Goal: Task Accomplishment & Management: Complete application form

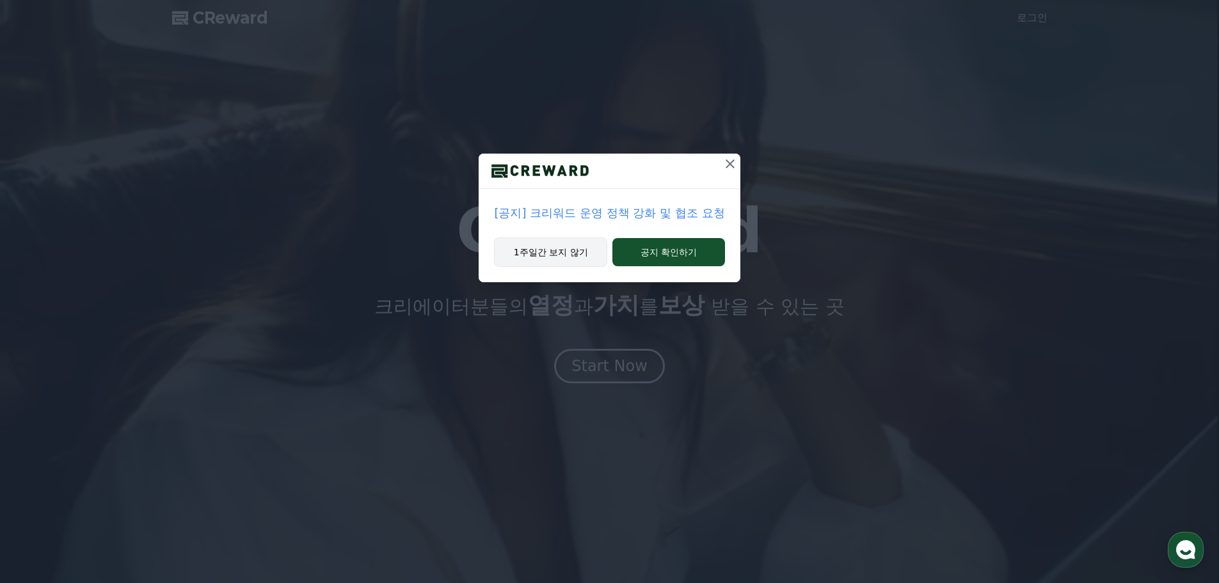
click at [579, 261] on button "1주일간 보지 않기" at bounding box center [550, 251] width 113 height 29
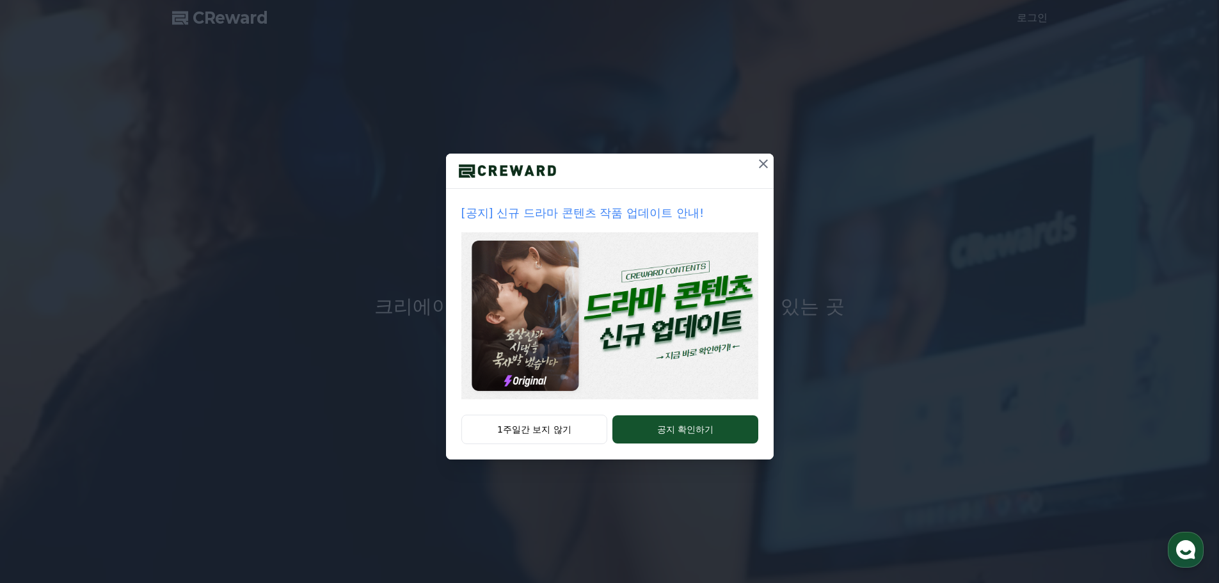
click at [764, 159] on icon at bounding box center [763, 163] width 15 height 15
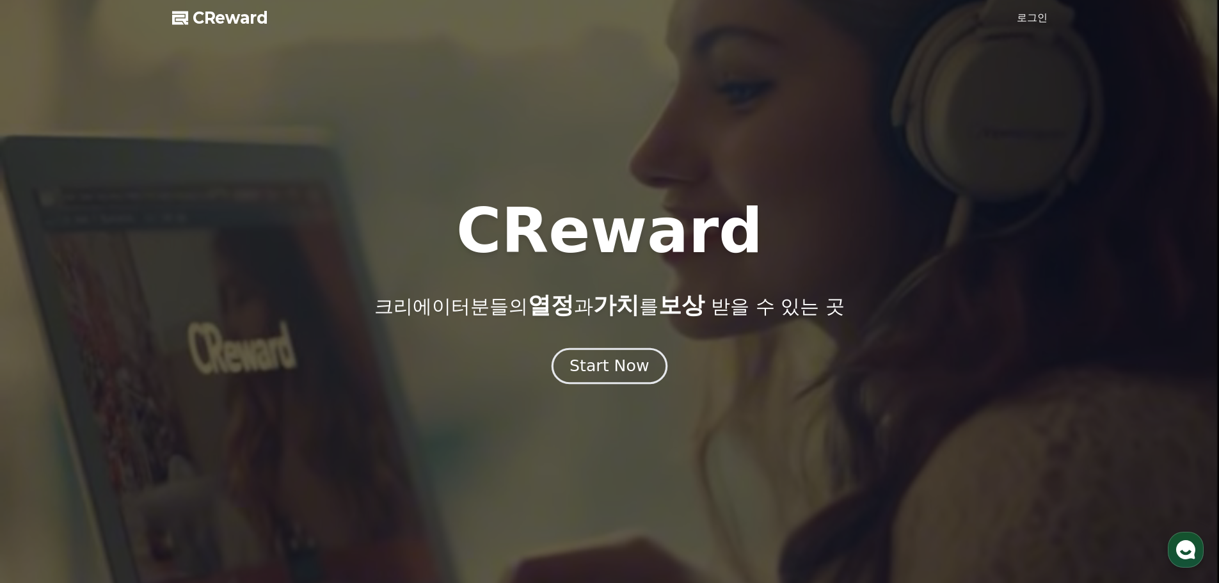
click at [634, 365] on div "Start Now" at bounding box center [609, 366] width 79 height 22
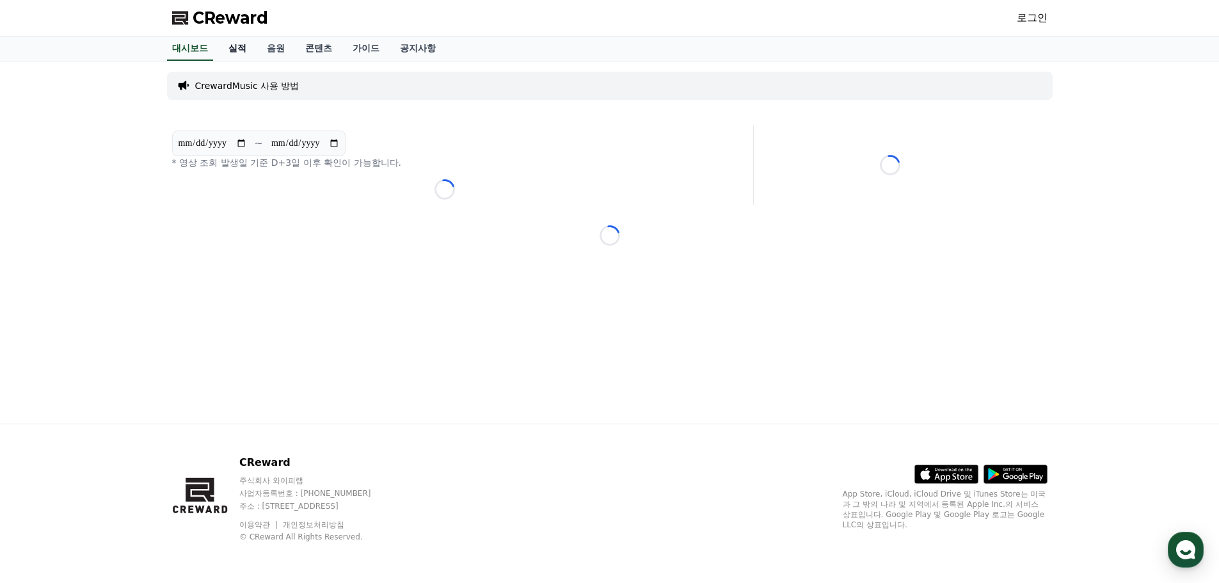
click at [239, 49] on link "실적" at bounding box center [237, 48] width 38 height 24
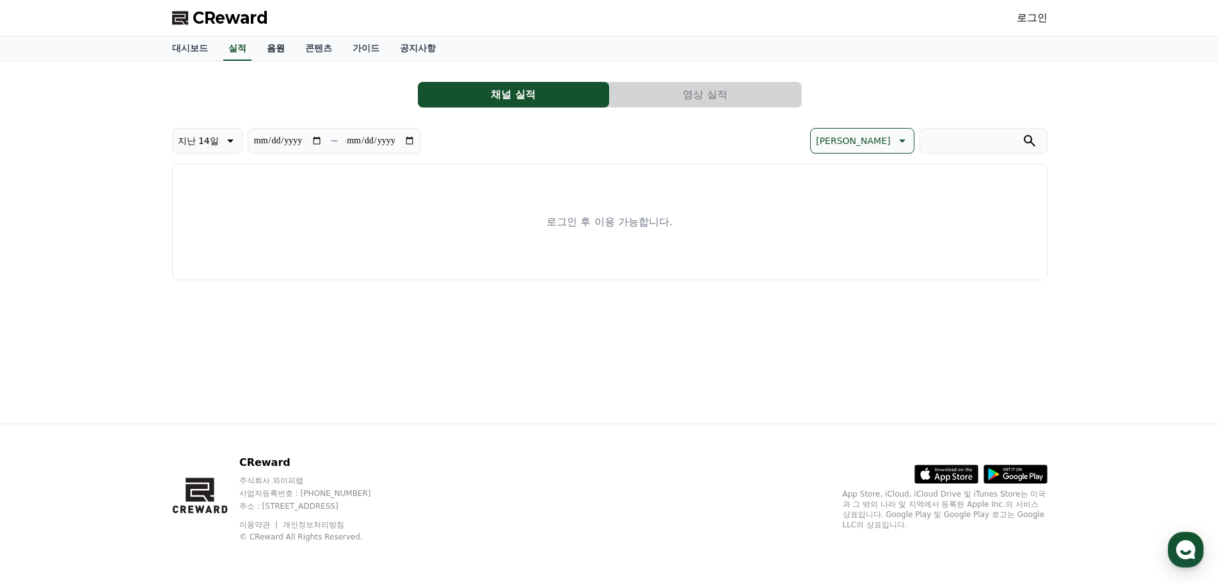
click at [266, 47] on link "음원" at bounding box center [276, 48] width 38 height 24
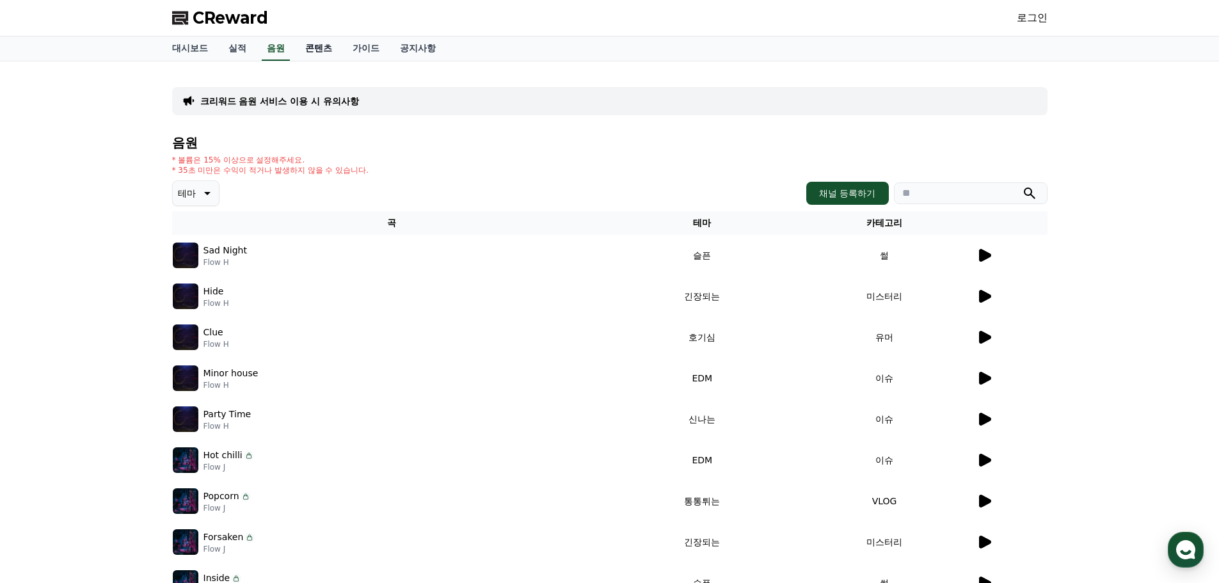
click at [336, 49] on link "콘텐츠" at bounding box center [318, 48] width 47 height 24
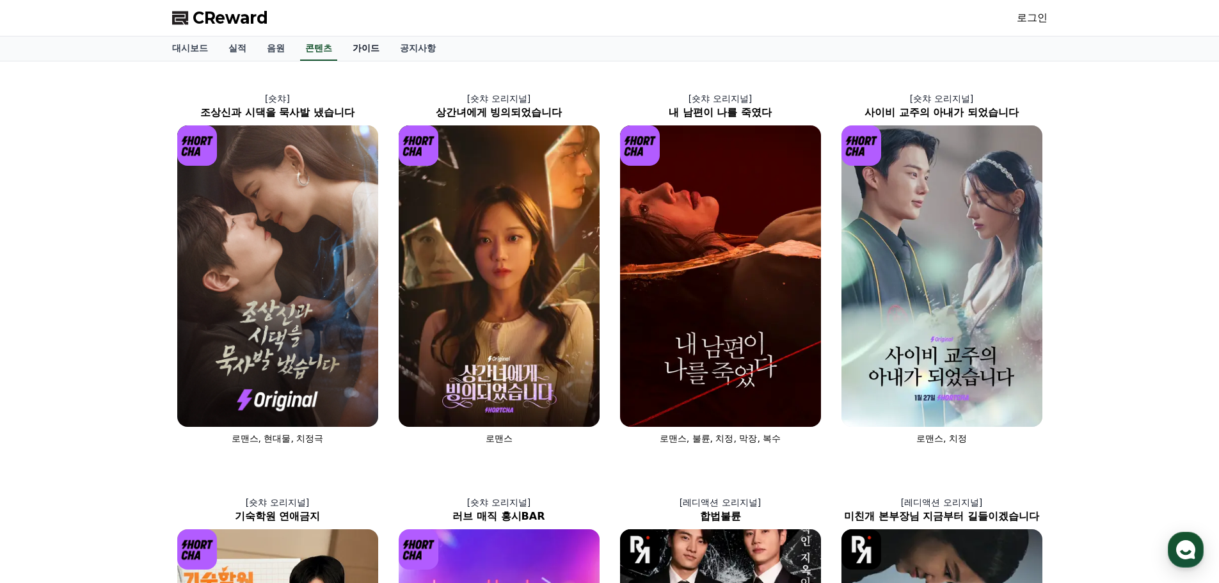
click at [369, 48] on link "가이드" at bounding box center [365, 48] width 47 height 24
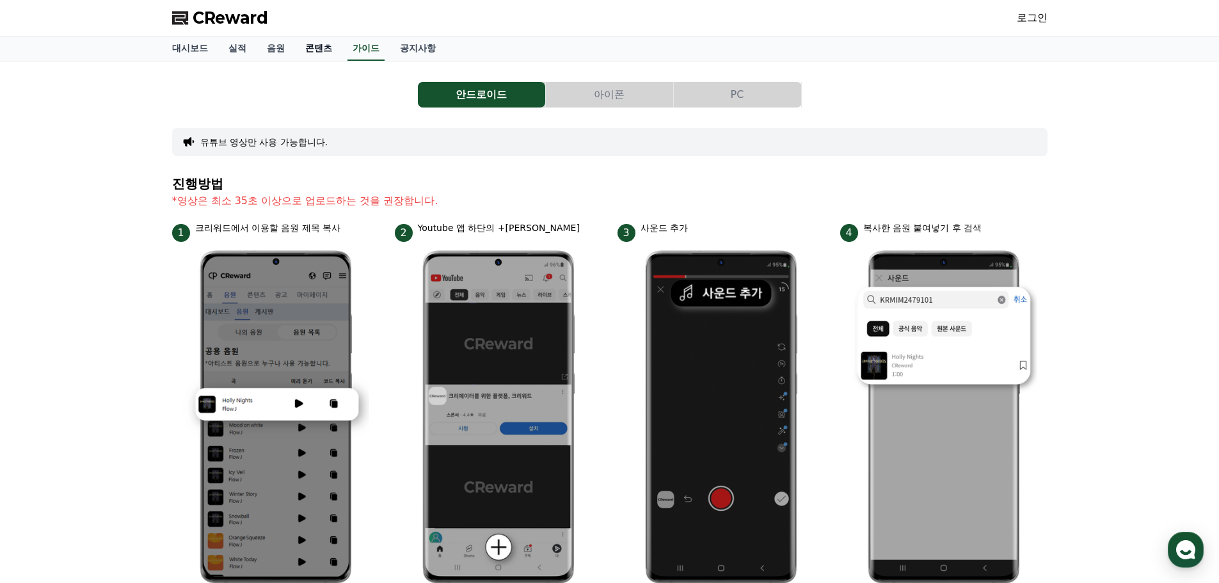
click at [312, 45] on link "콘텐츠" at bounding box center [318, 48] width 47 height 24
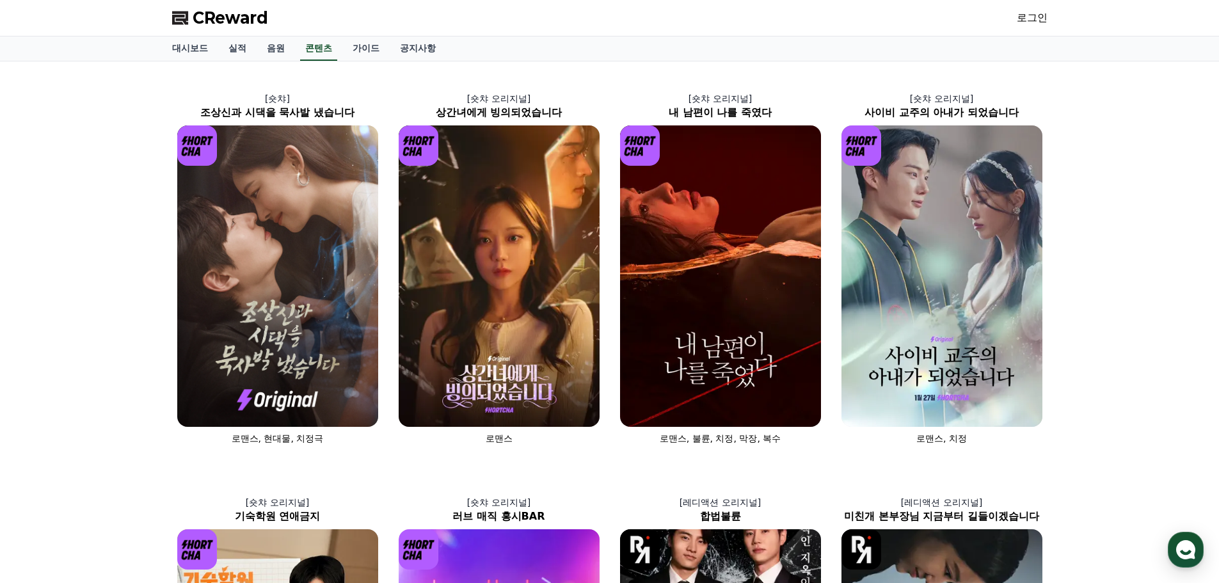
click at [1038, 11] on link "로그인" at bounding box center [1032, 17] width 31 height 15
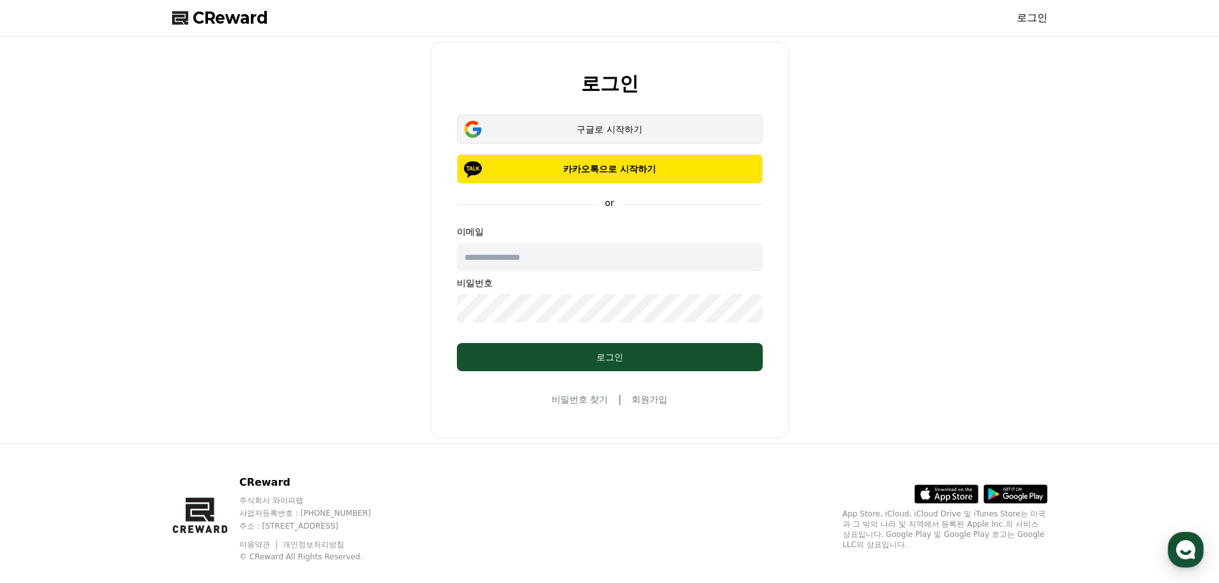
click at [641, 136] on button "구글로 시작하기" at bounding box center [610, 129] width 306 height 29
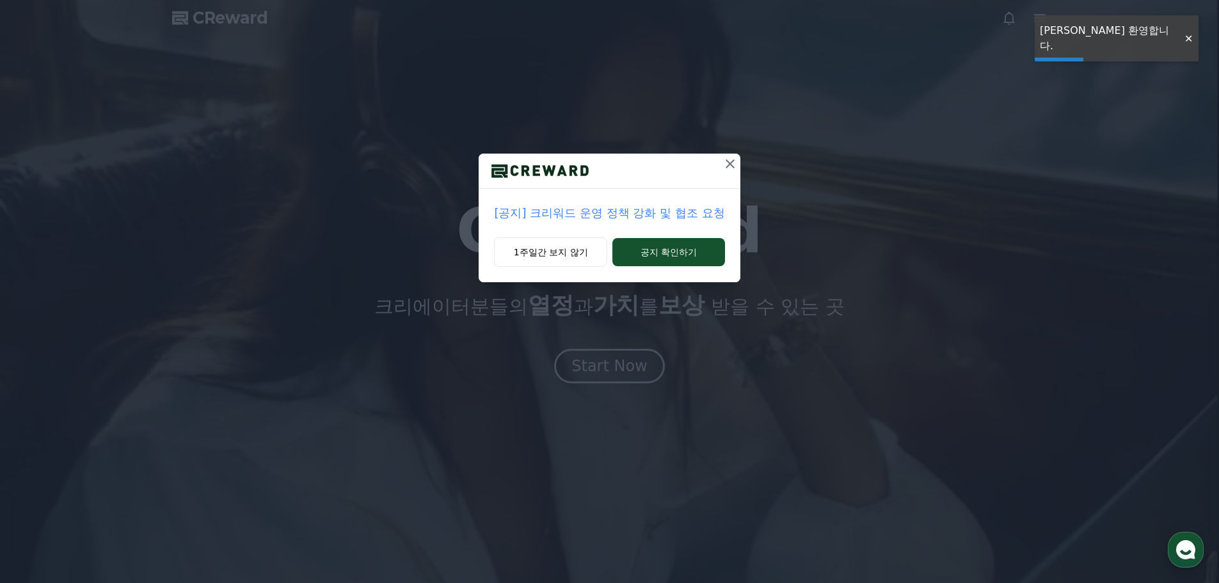
click at [725, 163] on icon at bounding box center [730, 163] width 15 height 15
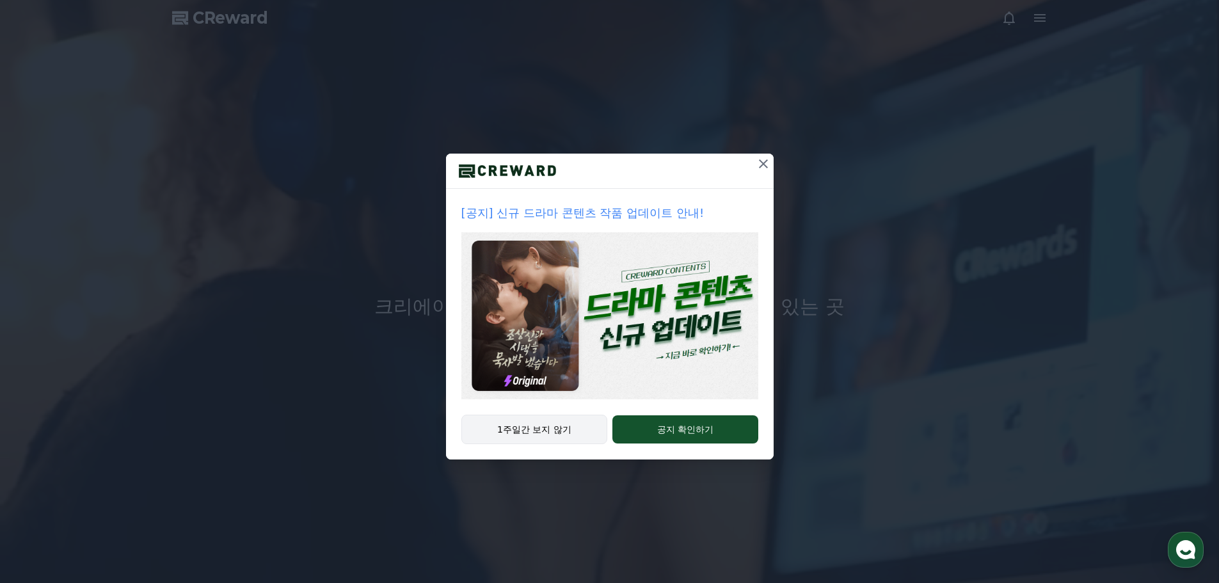
click at [551, 430] on button "1주일간 보지 않기" at bounding box center [535, 429] width 147 height 29
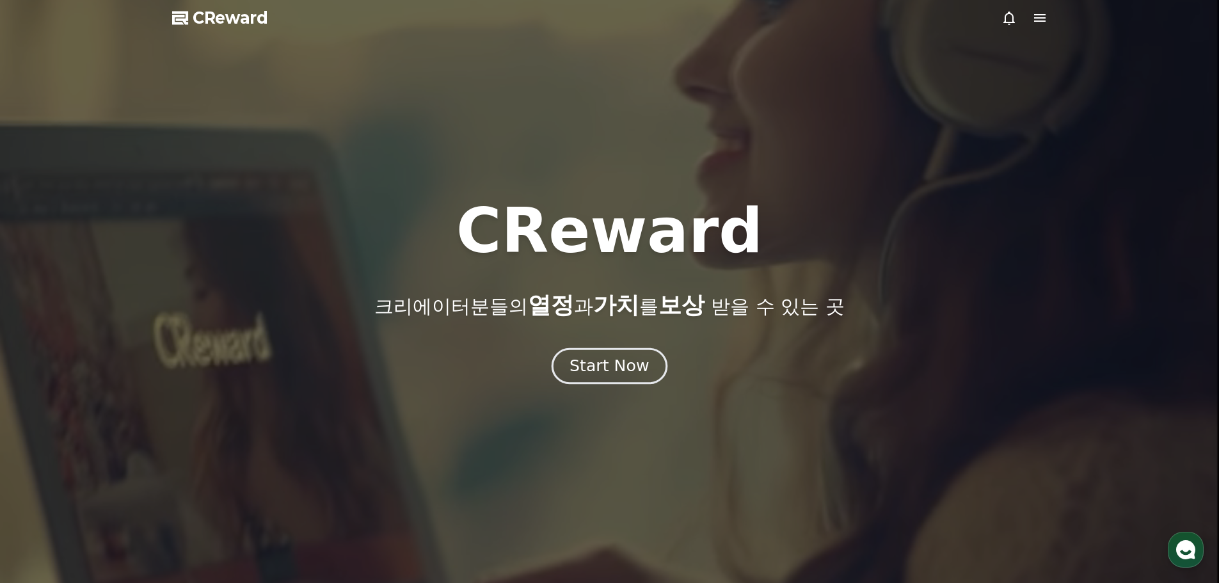
click at [619, 374] on div "Start Now" at bounding box center [609, 366] width 79 height 22
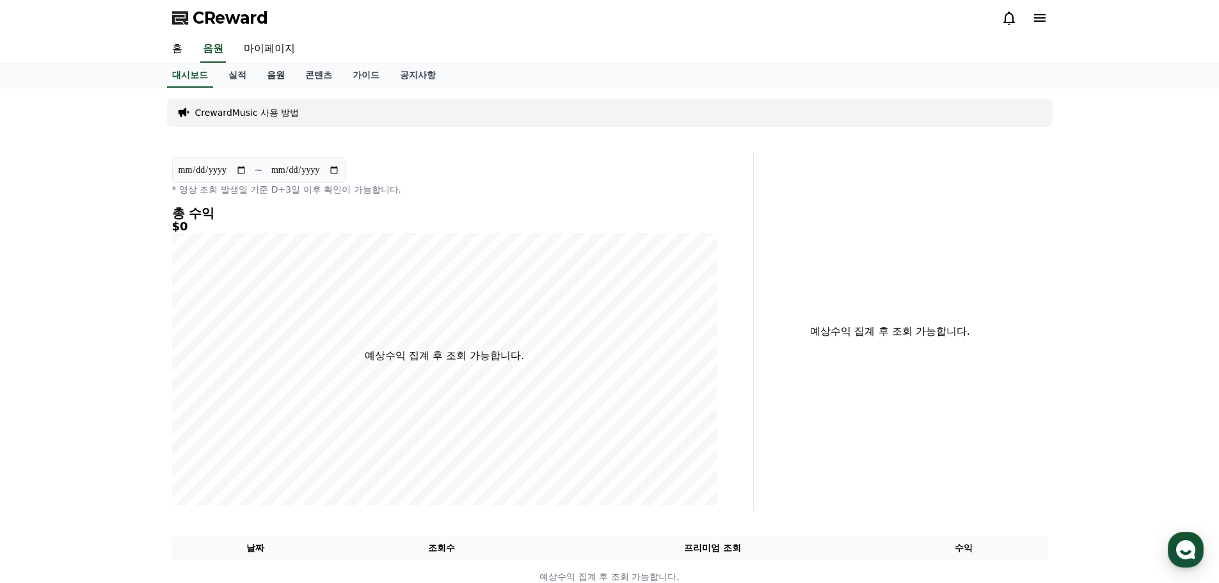
click at [268, 73] on link "음원" at bounding box center [276, 75] width 38 height 24
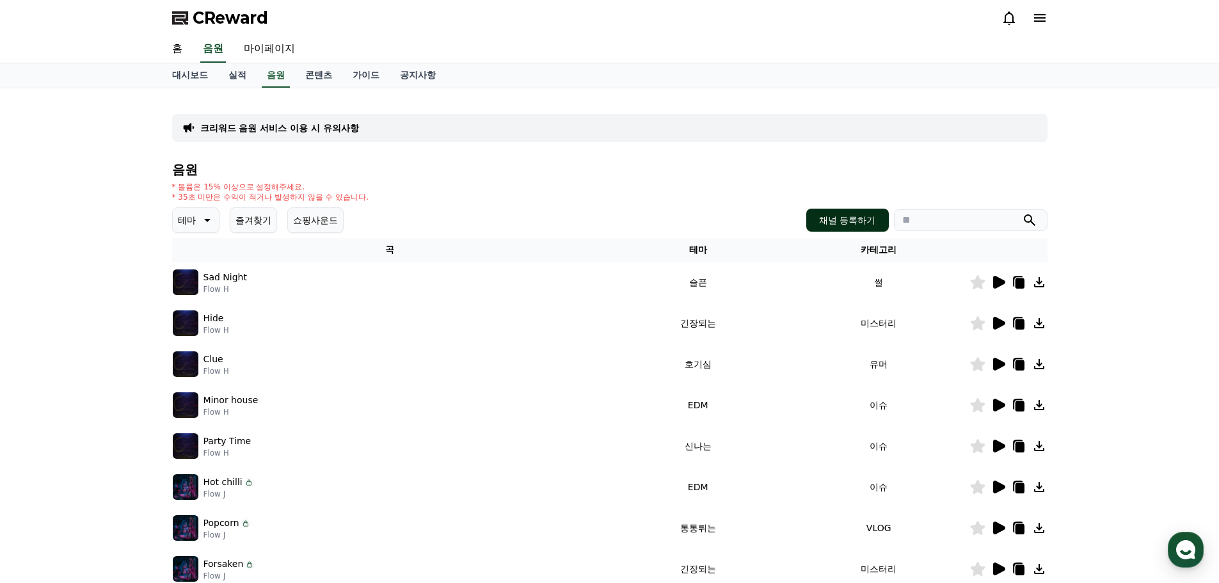
click at [844, 216] on button "채널 등록하기" at bounding box center [848, 220] width 82 height 23
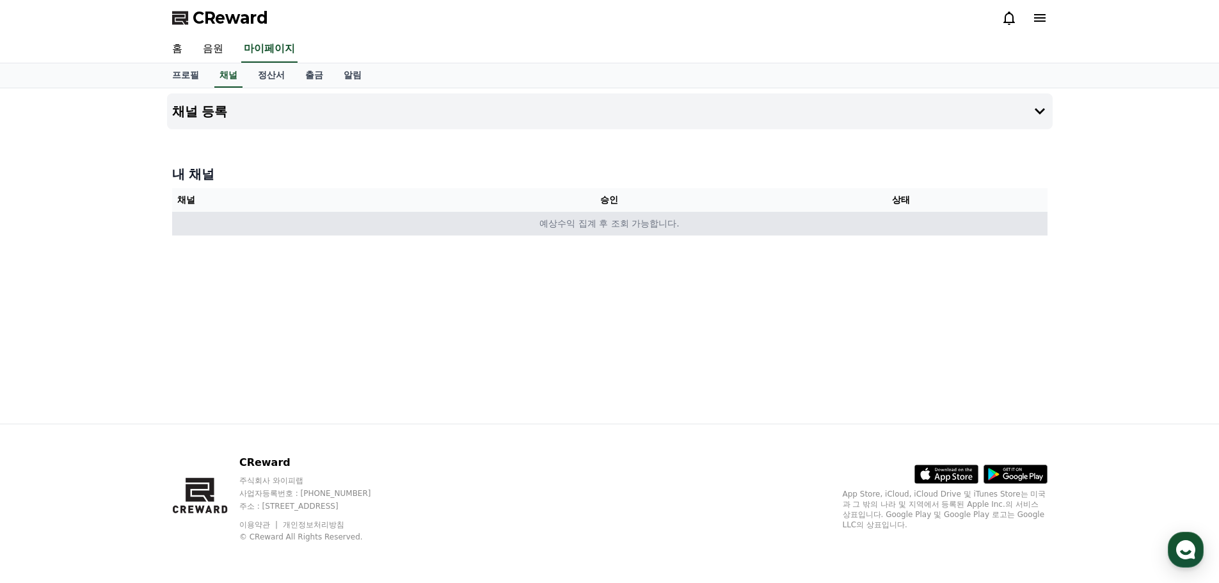
click at [595, 224] on td "예상수익 집계 후 조회 가능합니다." at bounding box center [610, 224] width 876 height 24
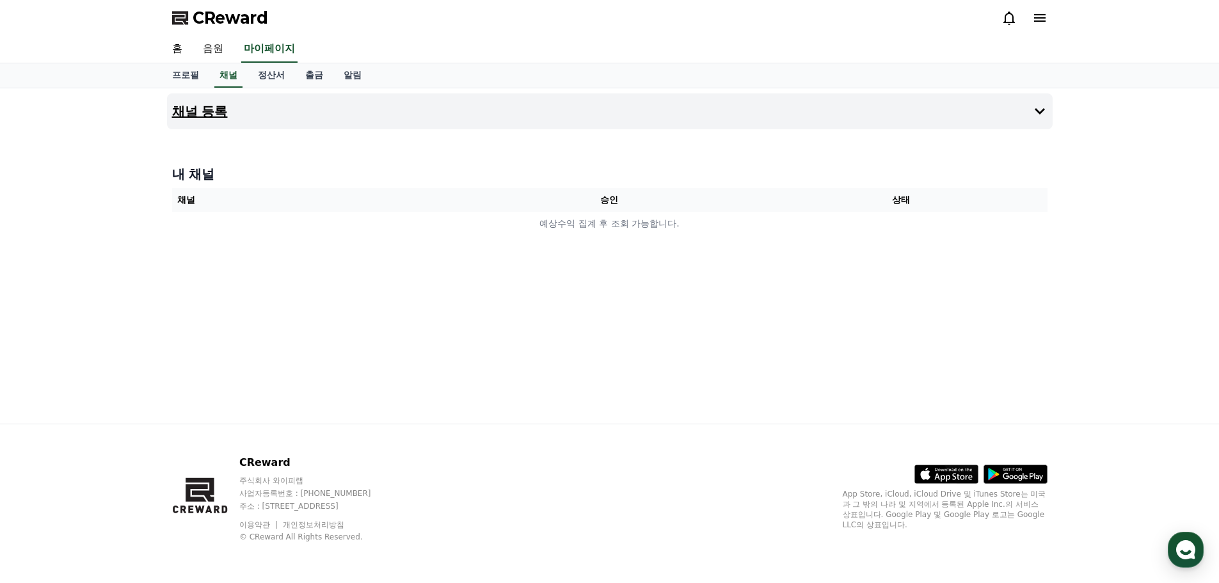
click at [923, 117] on button "채널 등록" at bounding box center [610, 111] width 886 height 36
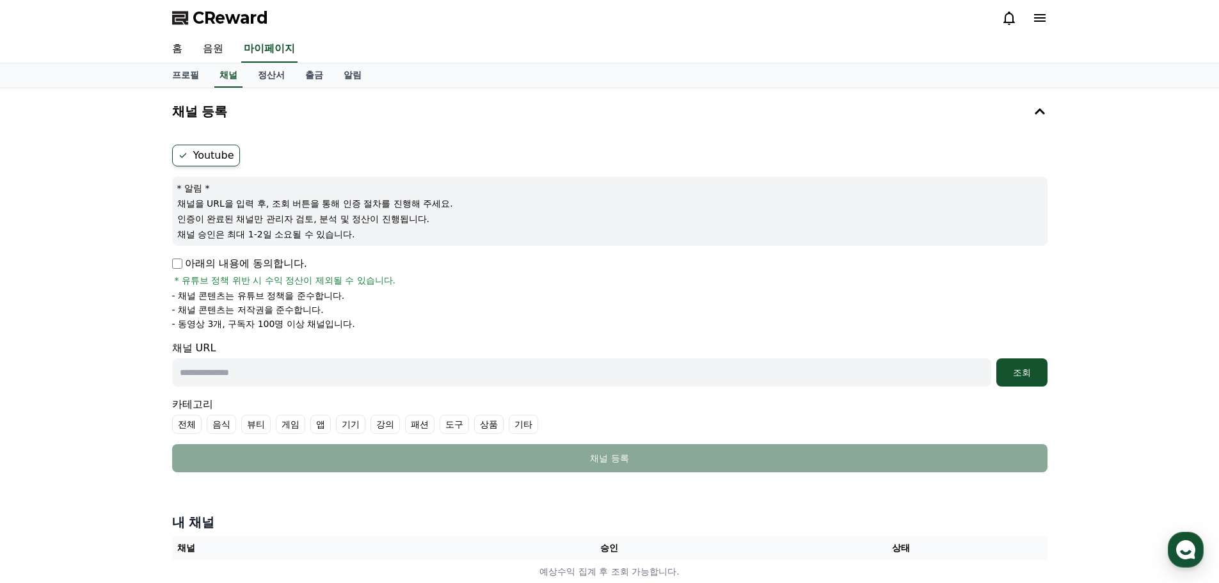
click at [312, 366] on input "text" at bounding box center [581, 372] width 819 height 28
click at [225, 155] on label "Youtube" at bounding box center [206, 156] width 68 height 22
click at [200, 155] on label "Youtube" at bounding box center [206, 156] width 68 height 22
click at [193, 75] on link "프로필" at bounding box center [185, 75] width 47 height 24
select select "**********"
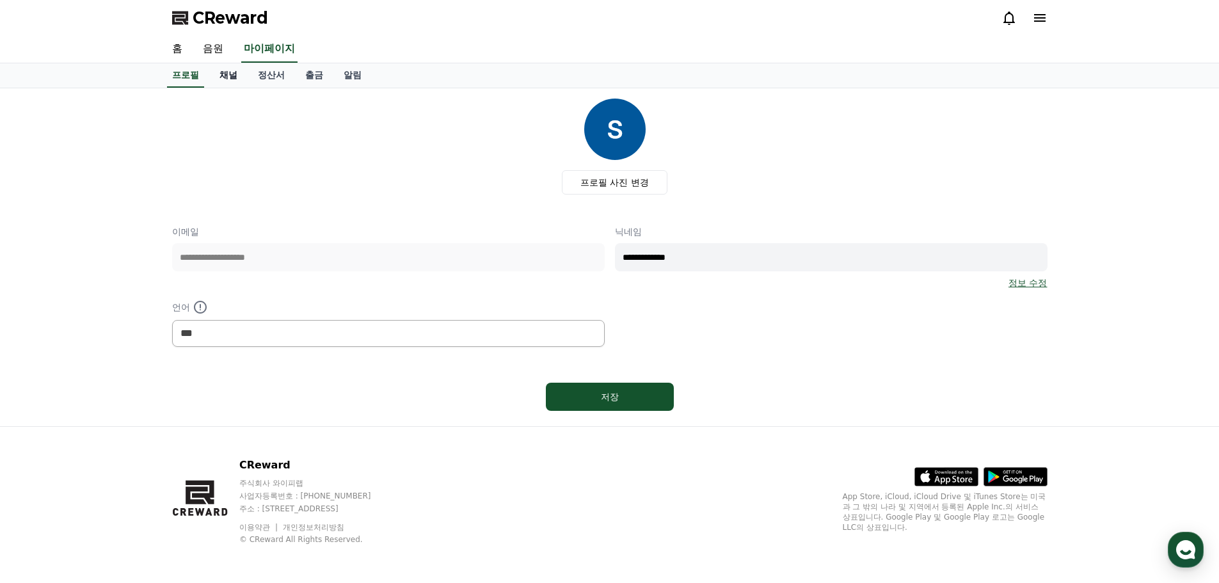
click at [230, 80] on link "채널" at bounding box center [228, 75] width 38 height 24
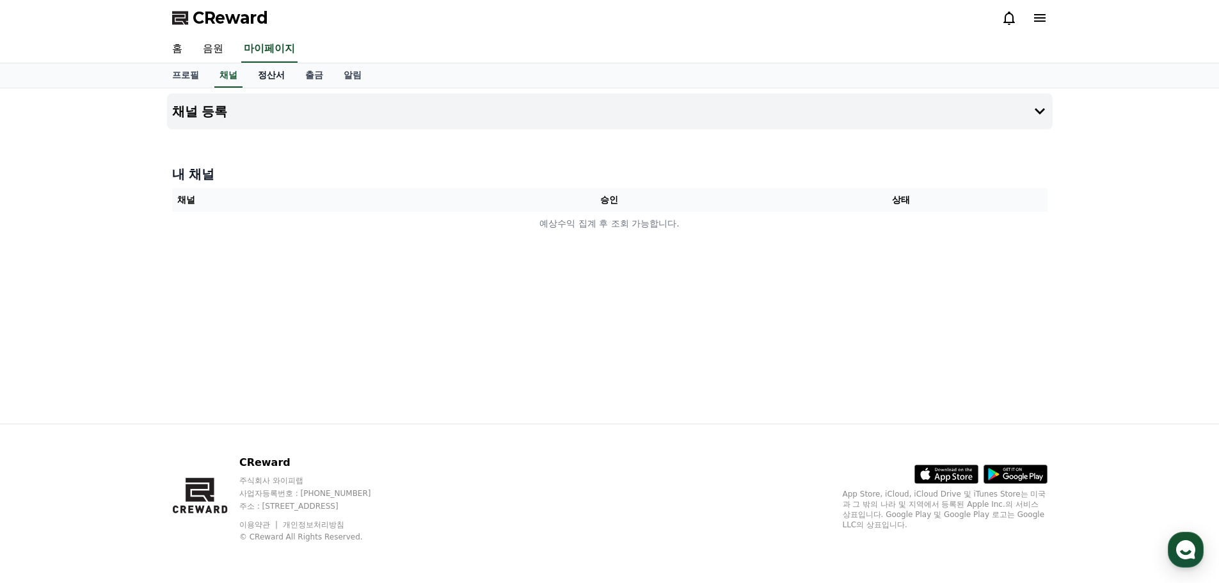
click at [278, 80] on link "정산서" at bounding box center [271, 75] width 47 height 24
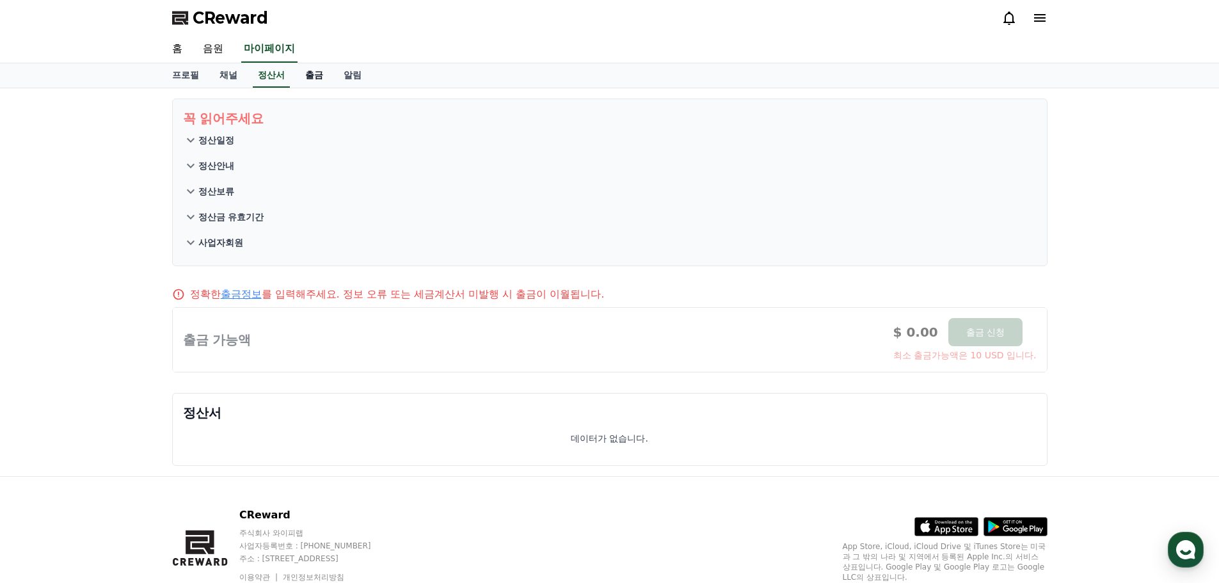
click at [313, 76] on link "출금" at bounding box center [314, 75] width 38 height 24
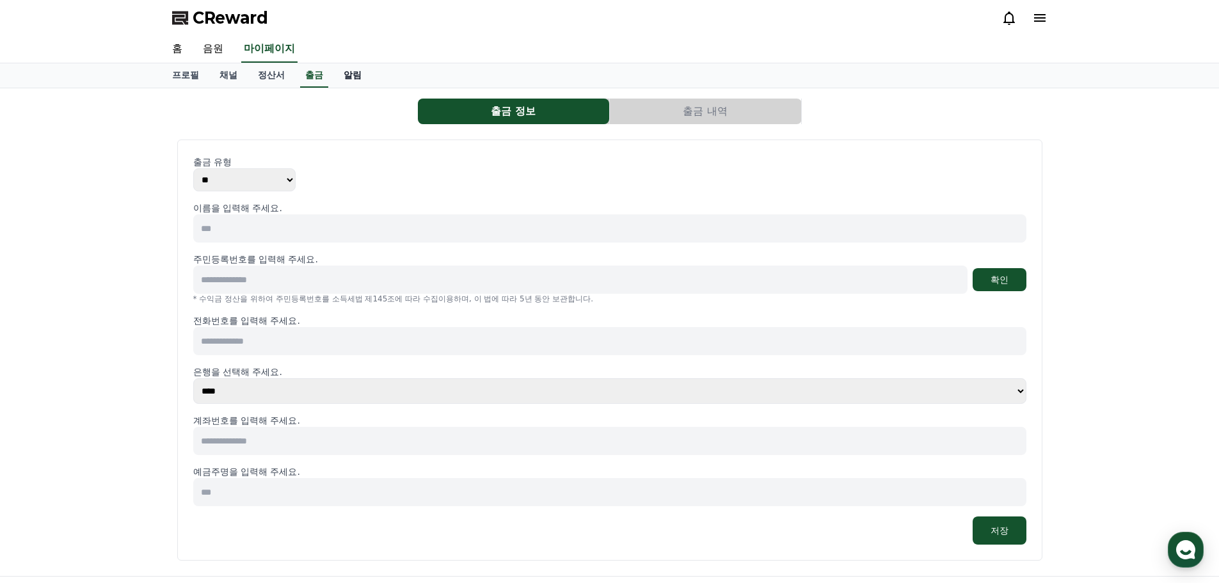
click at [347, 77] on link "알림" at bounding box center [353, 75] width 38 height 24
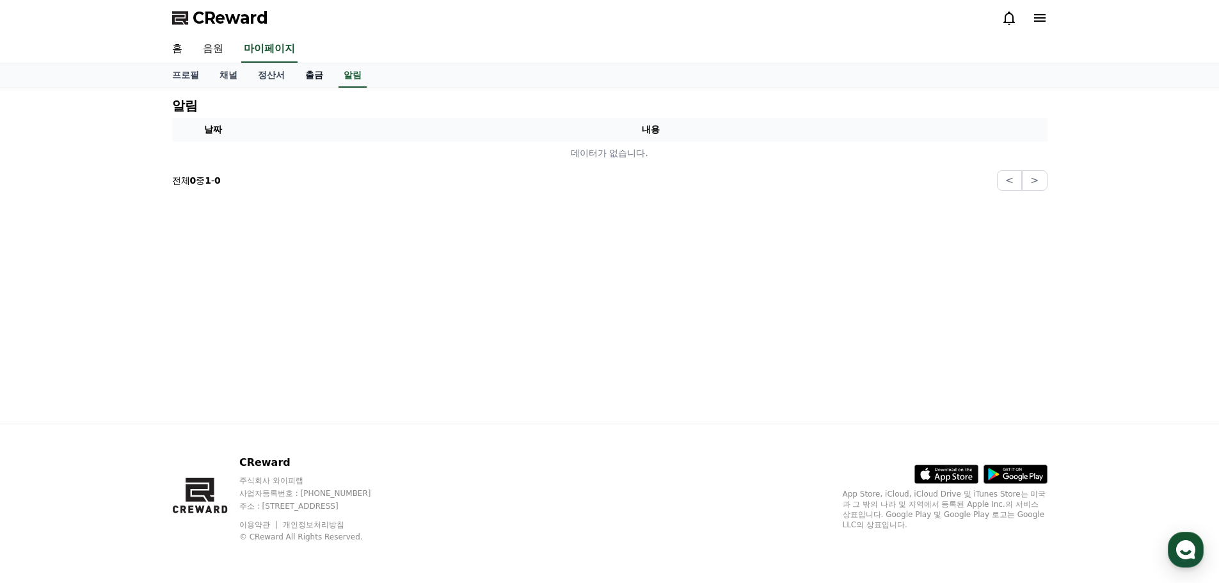
click at [307, 76] on link "출금" at bounding box center [314, 75] width 38 height 24
click at [273, 76] on link "정산서" at bounding box center [271, 75] width 47 height 24
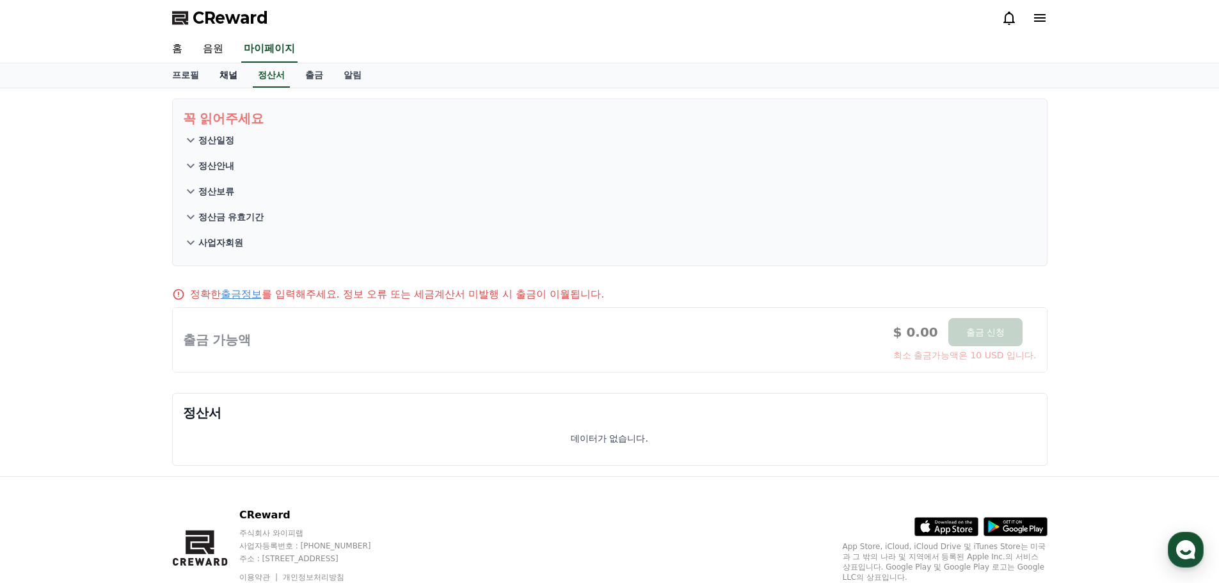
click at [229, 75] on link "채널" at bounding box center [228, 75] width 38 height 24
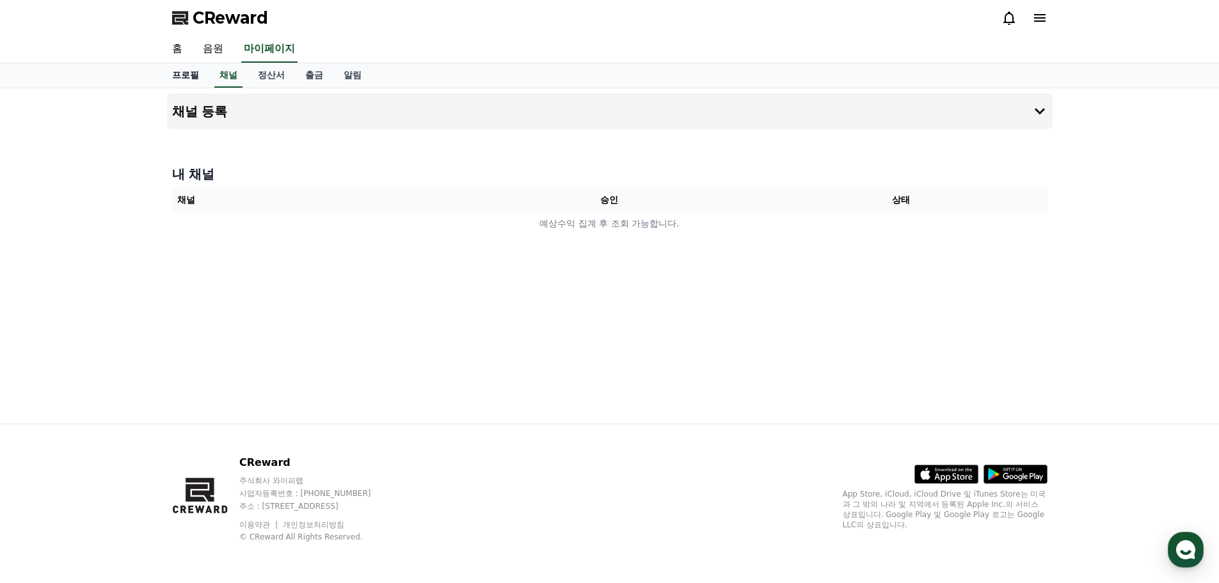
click at [186, 75] on link "프로필" at bounding box center [185, 75] width 47 height 24
select select "**********"
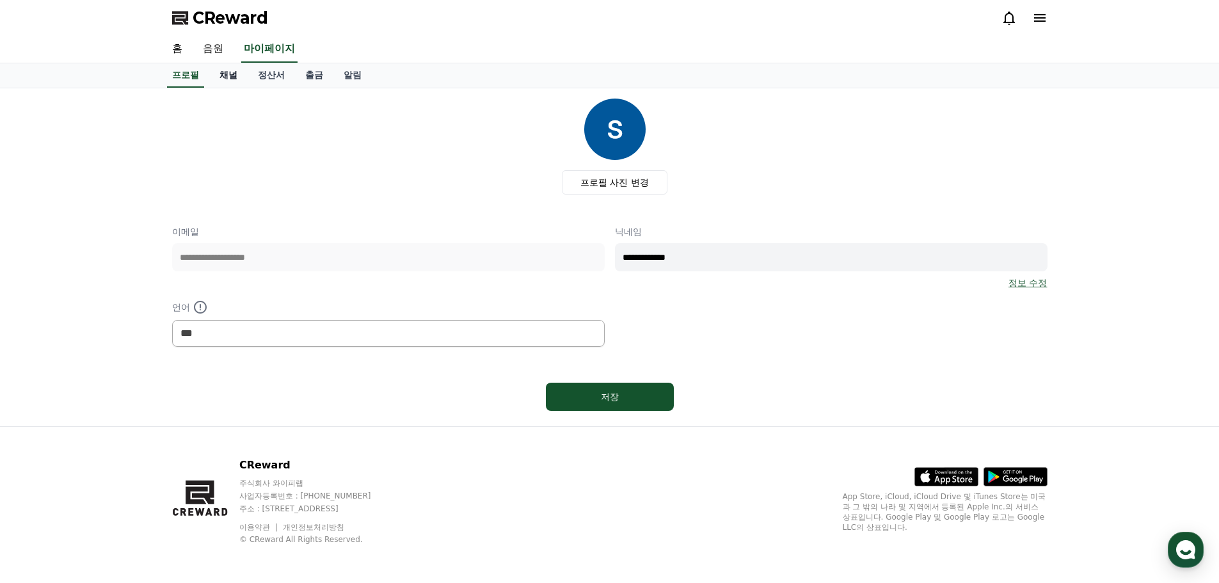
click at [211, 77] on link "채널" at bounding box center [228, 75] width 38 height 24
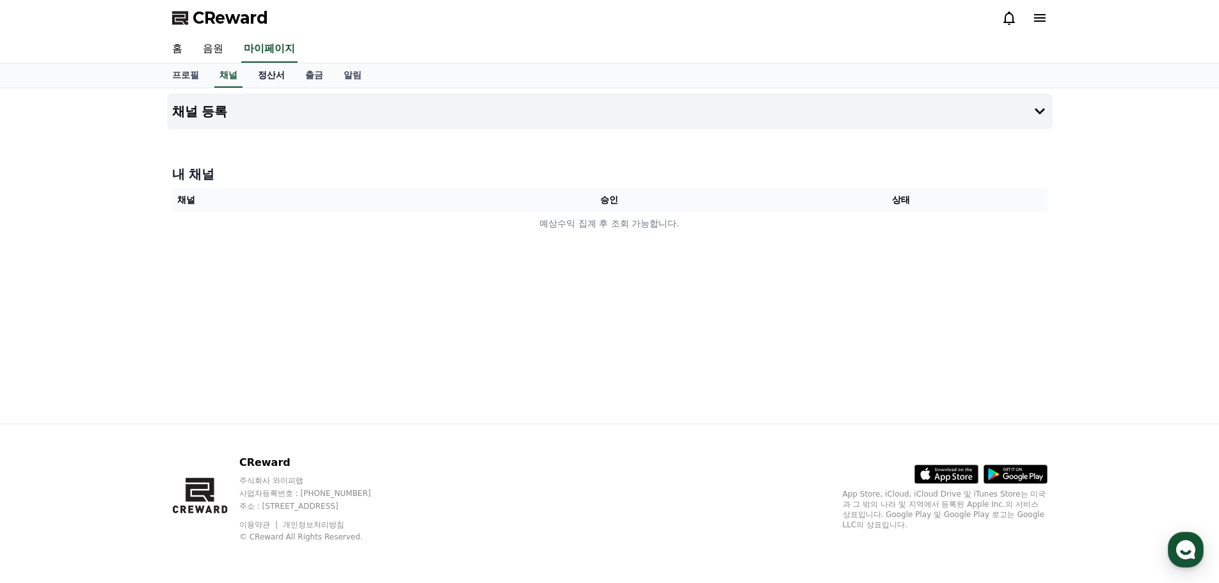
click at [254, 76] on link "정산서" at bounding box center [271, 75] width 47 height 24
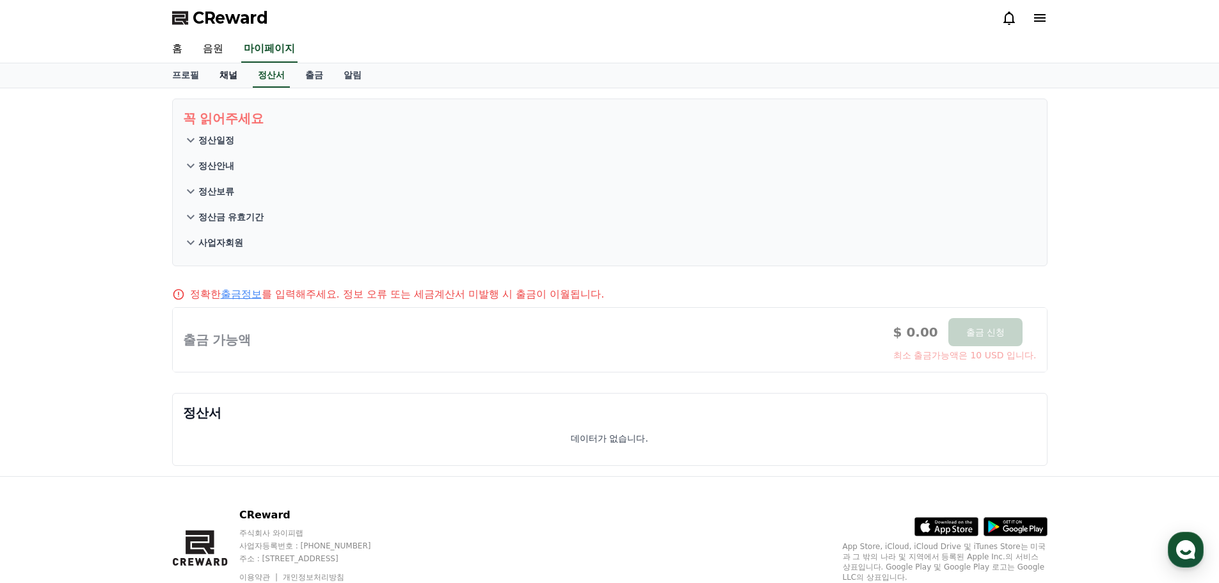
click at [229, 77] on link "채널" at bounding box center [228, 75] width 38 height 24
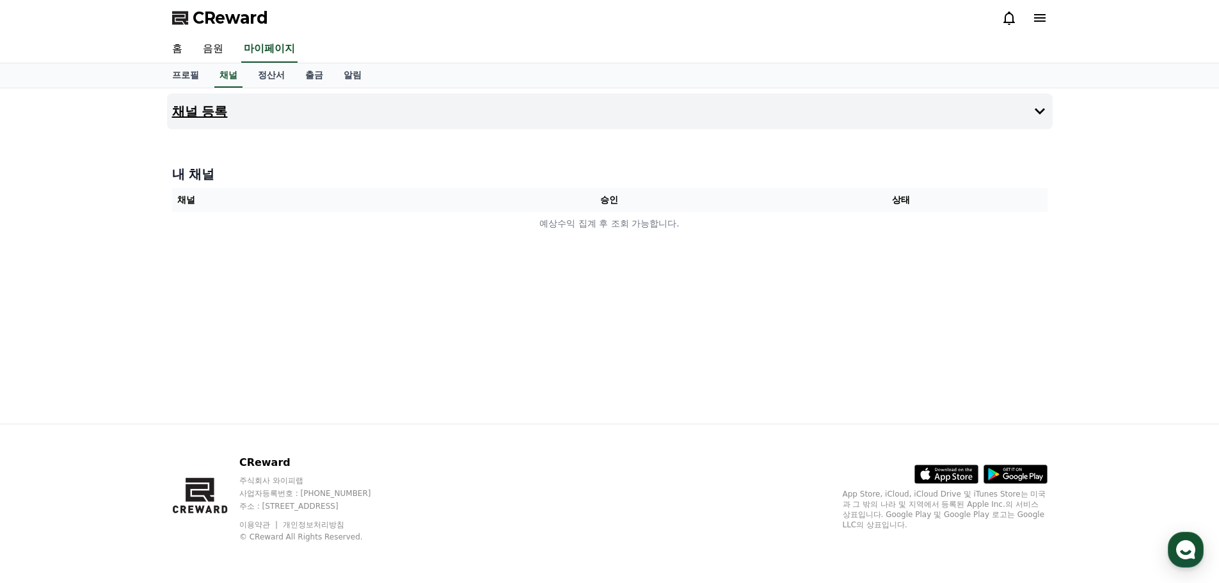
click at [274, 104] on button "채널 등록" at bounding box center [610, 111] width 886 height 36
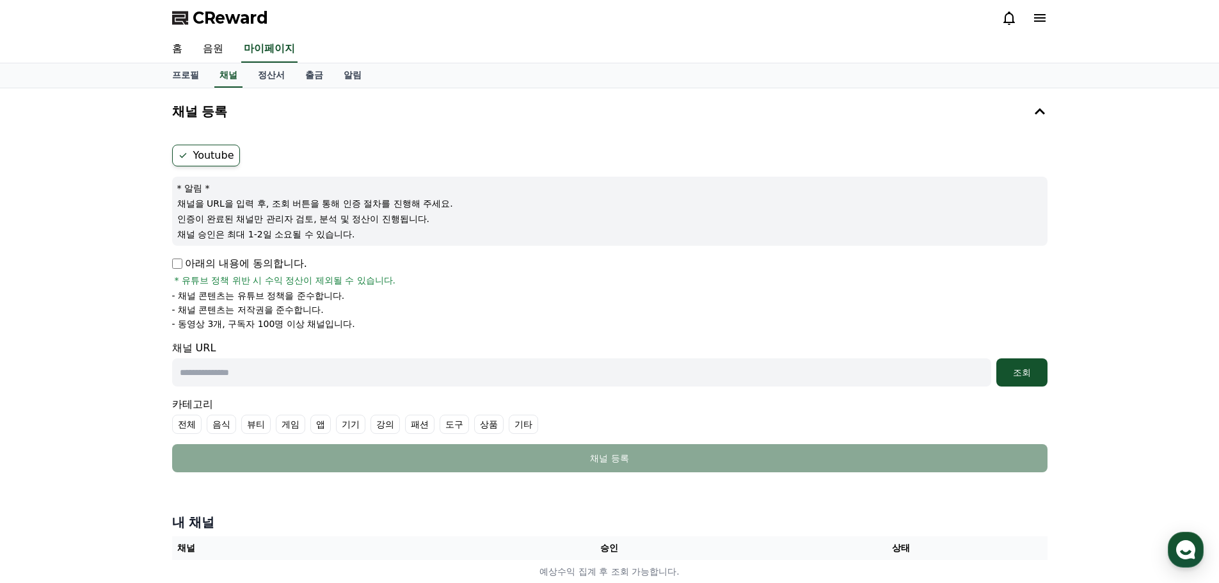
click at [214, 151] on label "Youtube" at bounding box center [206, 156] width 68 height 22
click at [182, 265] on p "아래의 내용에 동의합니다." at bounding box center [239, 263] width 135 height 15
click at [256, 383] on input "text" at bounding box center [581, 372] width 819 height 28
paste input "**********"
type input "**********"
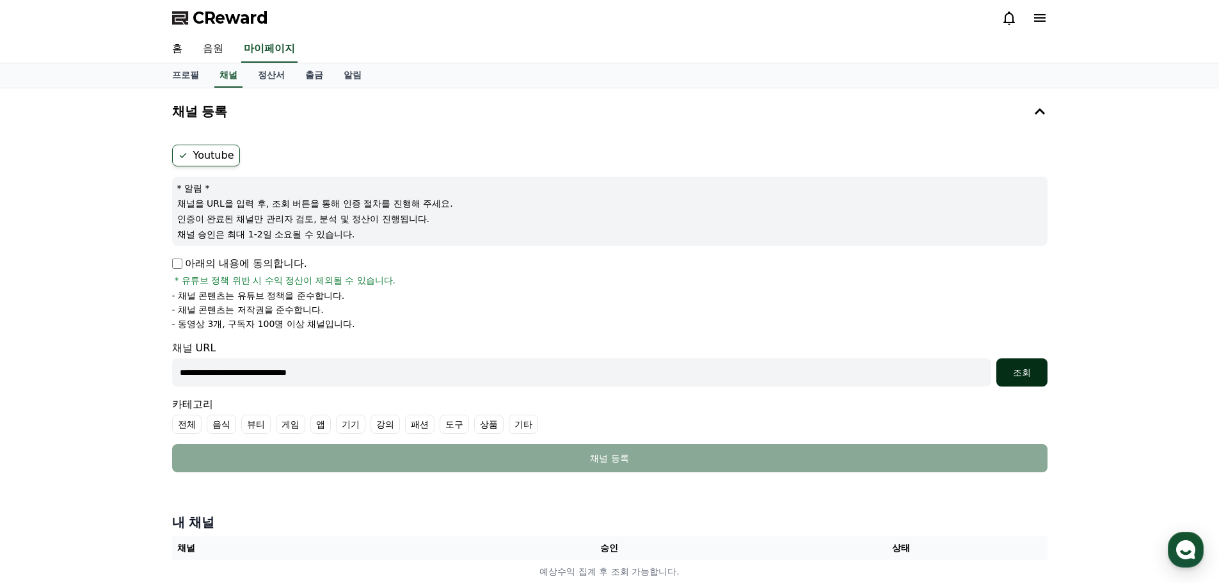
click at [1001, 374] on button "조회" at bounding box center [1022, 372] width 51 height 28
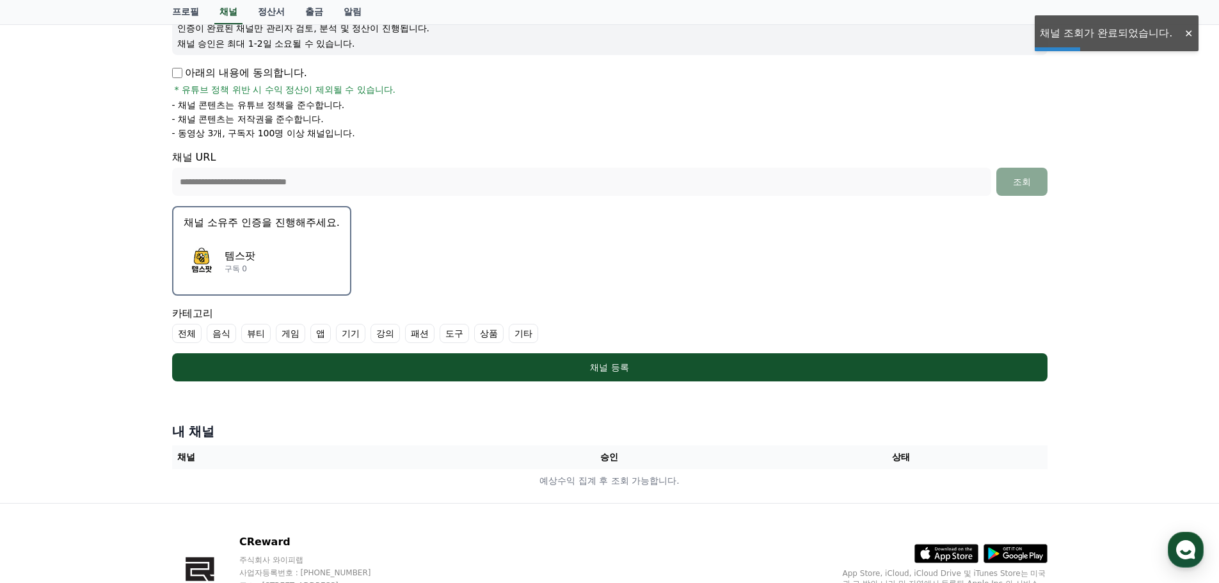
scroll to position [192, 0]
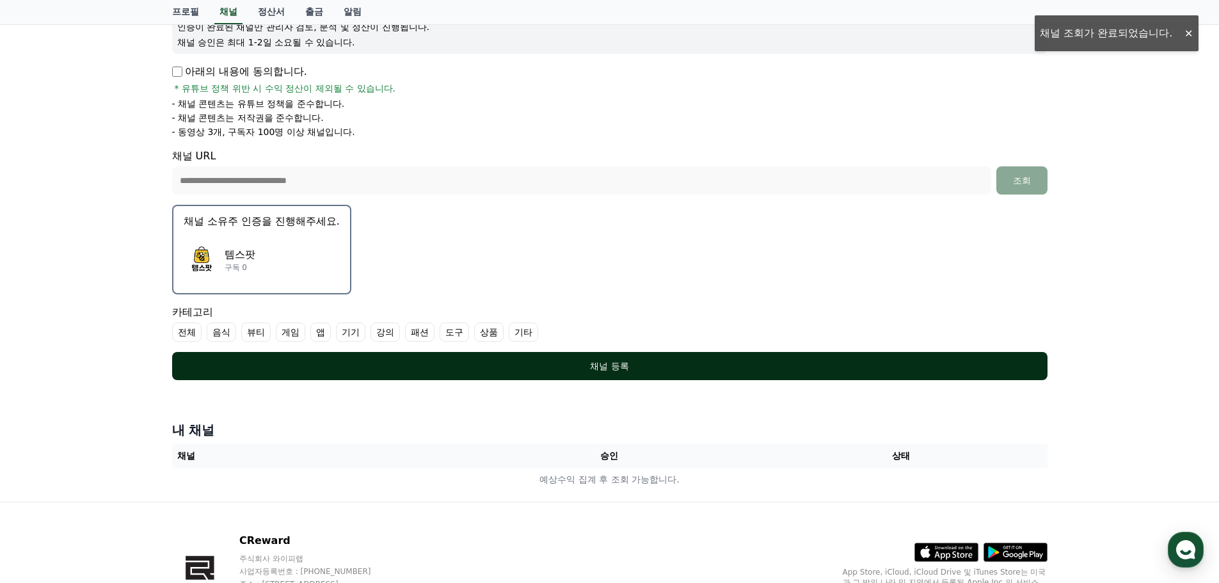
click at [597, 373] on button "채널 등록" at bounding box center [610, 366] width 876 height 28
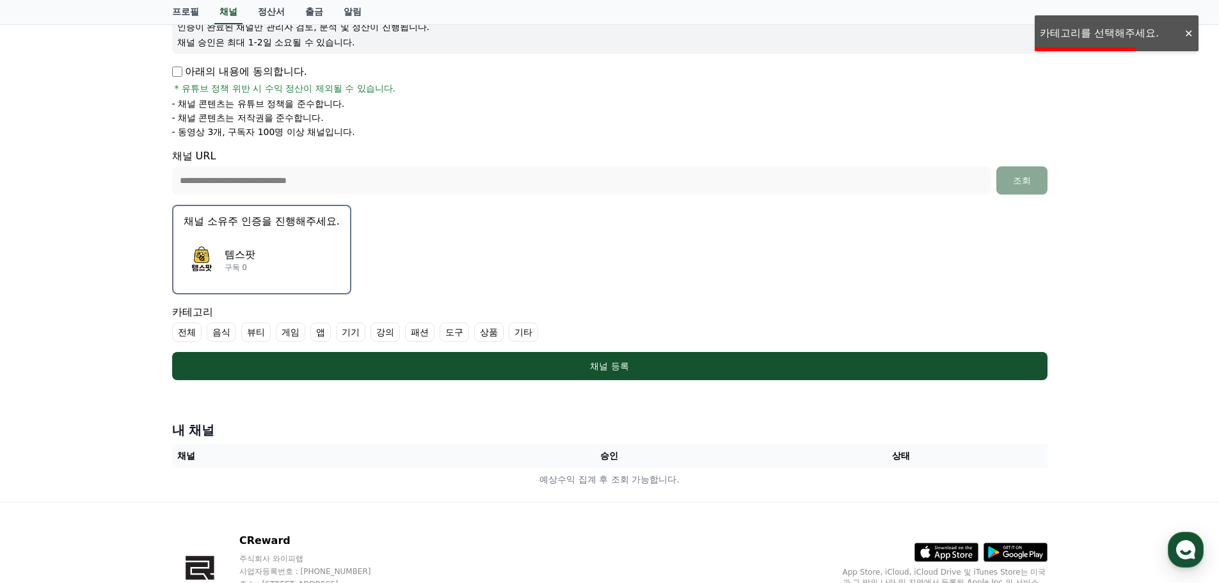
click at [517, 334] on label "기타" at bounding box center [523, 332] width 29 height 19
click at [523, 335] on icon at bounding box center [520, 332] width 10 height 10
click at [489, 334] on label "상품" at bounding box center [488, 332] width 29 height 19
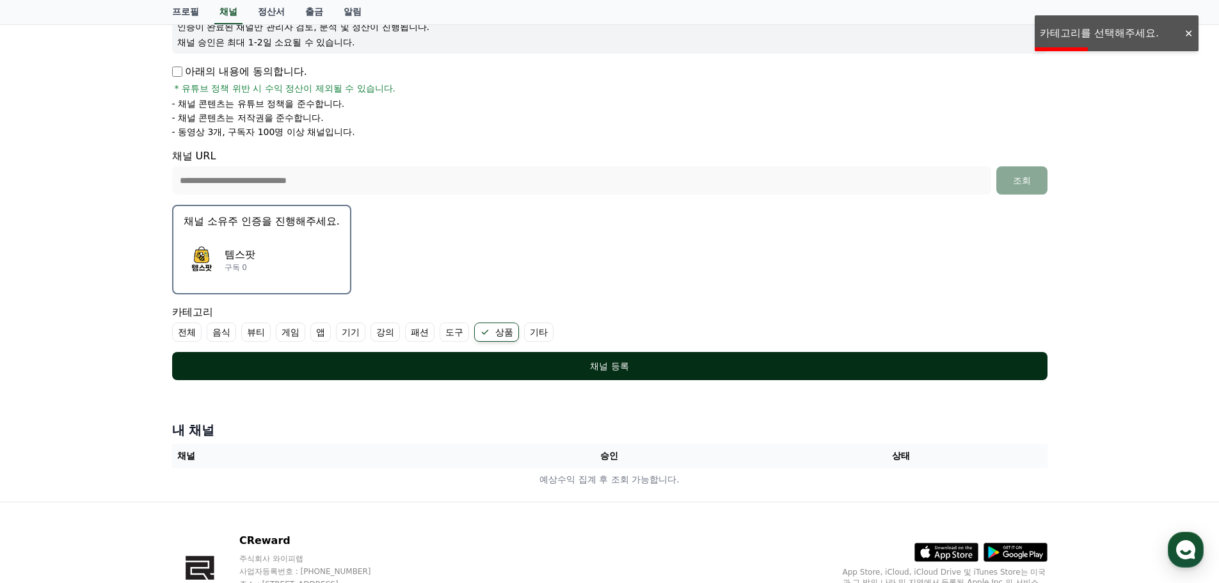
click at [520, 359] on button "채널 등록" at bounding box center [610, 366] width 876 height 28
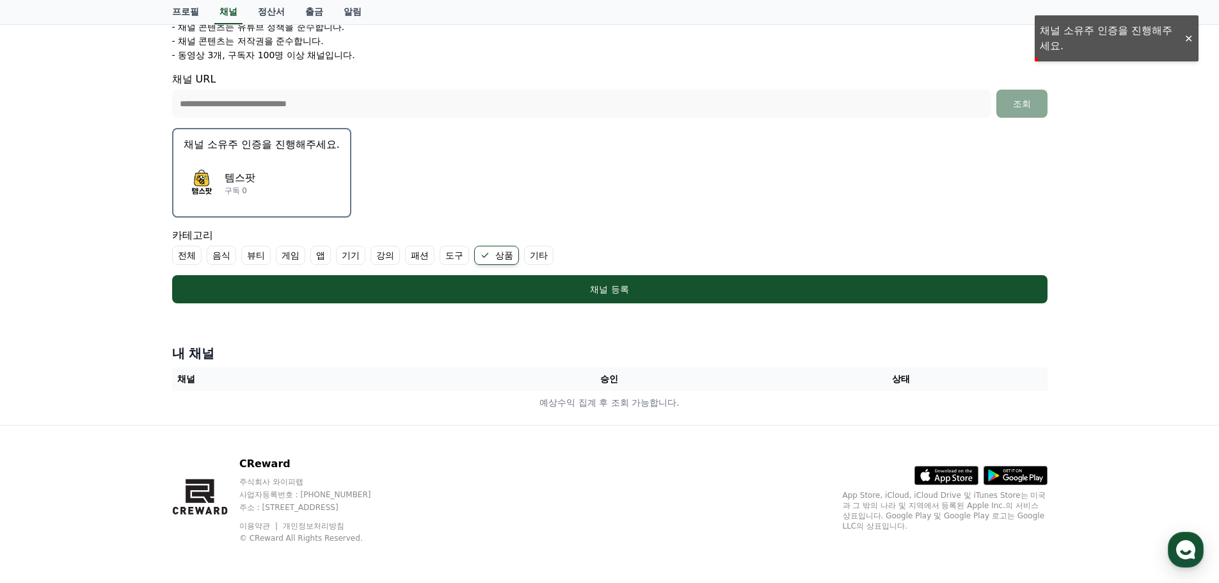
scroll to position [270, 0]
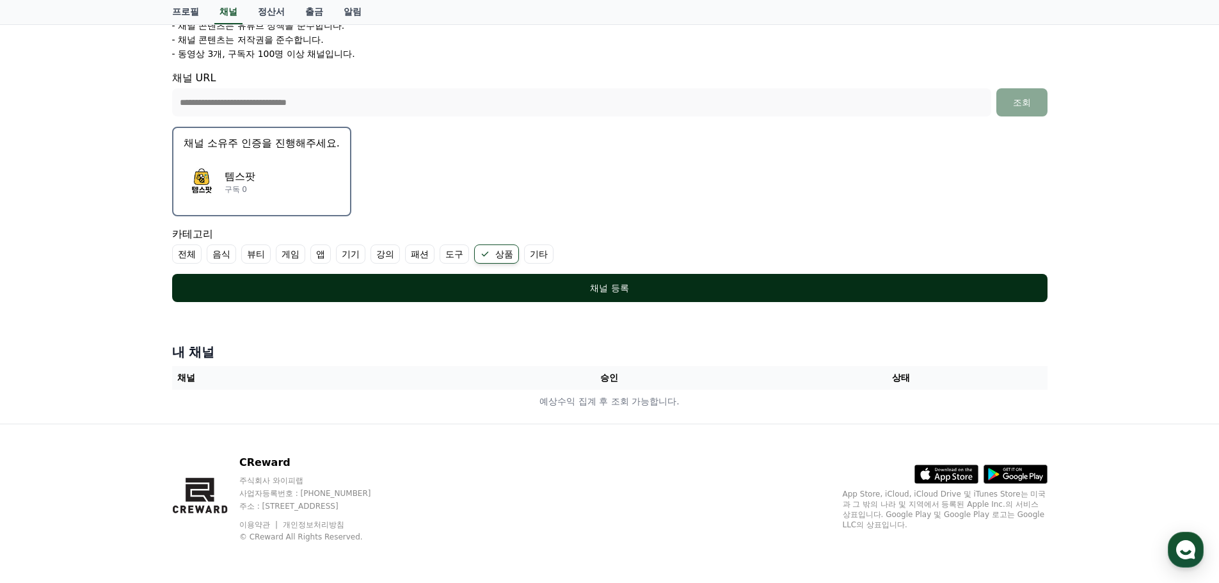
click at [640, 301] on button "채널 등록" at bounding box center [610, 288] width 876 height 28
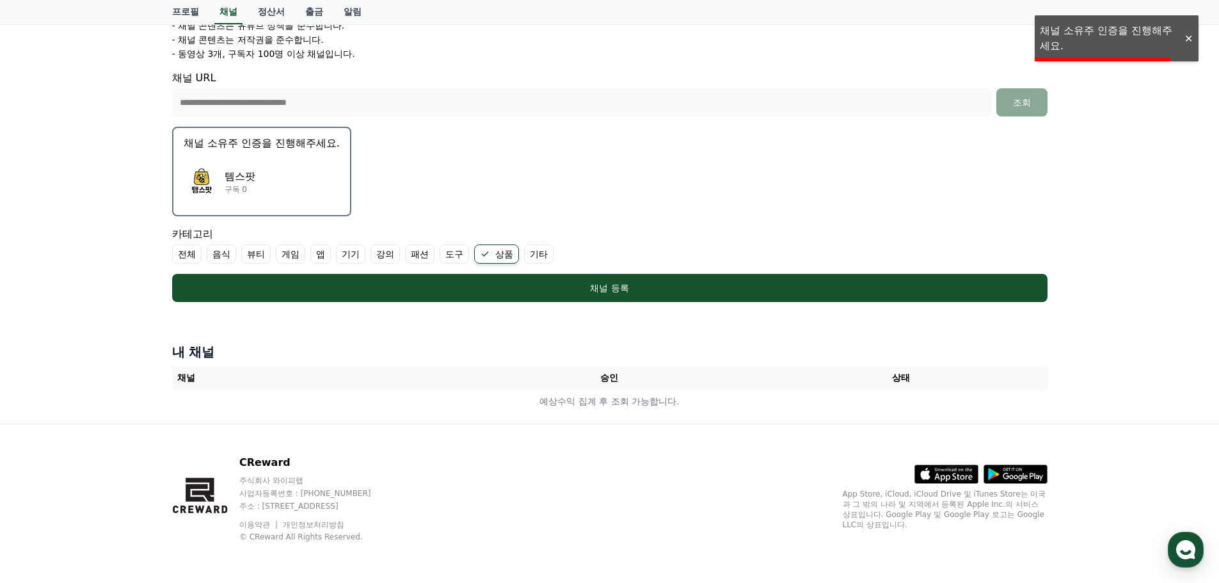
click at [1076, 32] on div "**********" at bounding box center [609, 121] width 1219 height 606
drag, startPoint x: 392, startPoint y: 198, endPoint x: 306, endPoint y: 188, distance: 87.0
click at [382, 198] on form "**********" at bounding box center [610, 89] width 876 height 428
click at [307, 187] on div "템스팟 구독 0" at bounding box center [262, 181] width 156 height 51
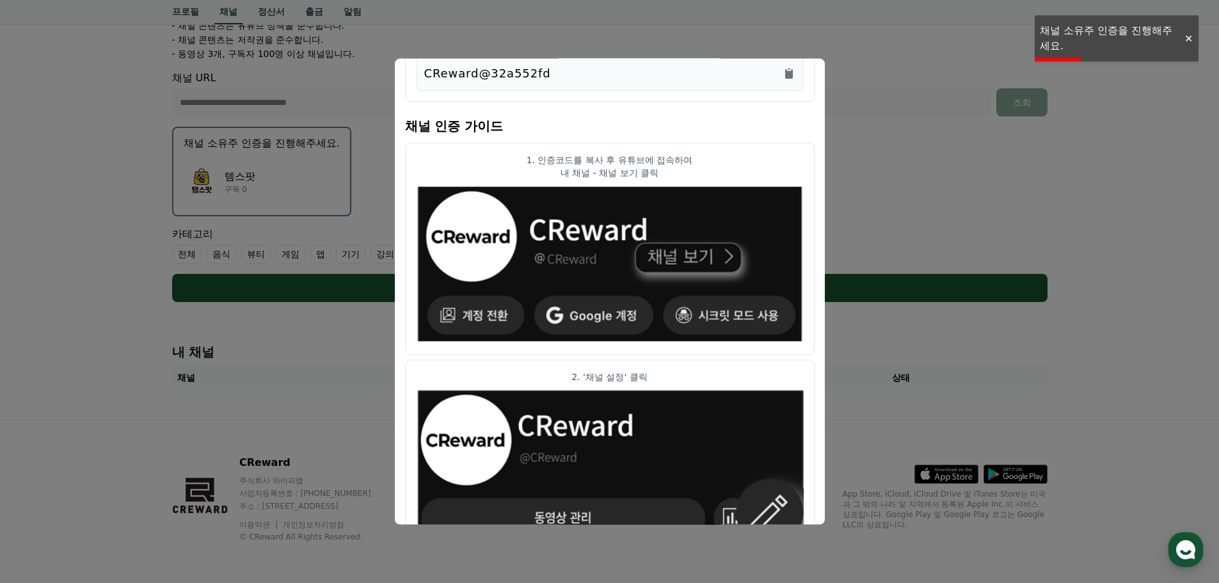
scroll to position [0, 0]
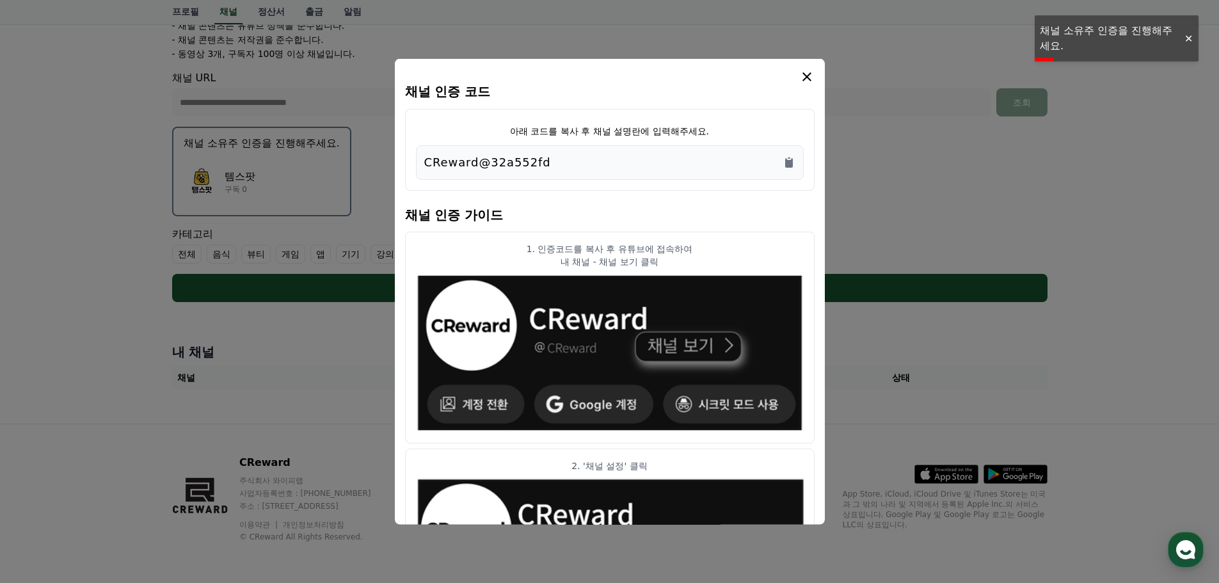
click at [575, 165] on div "CReward@32a552fd" at bounding box center [609, 162] width 371 height 18
drag, startPoint x: 467, startPoint y: 165, endPoint x: 400, endPoint y: 165, distance: 67.2
click at [400, 165] on div "채널 인증 코드 아래 코드를 복사 후 채널 설명란에 입력해주세요. CReward@32a552fd 채널 인증 가이드 1. 인증코드를 복사 후 유…" at bounding box center [610, 291] width 430 height 467
copy p "CReward@32a552fd"
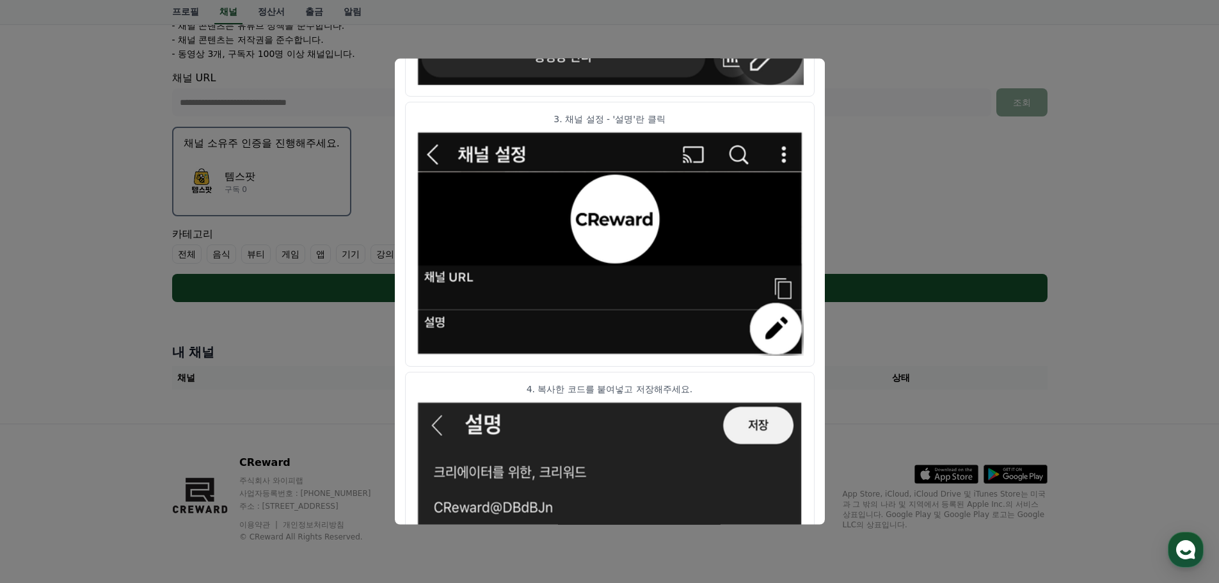
scroll to position [638, 0]
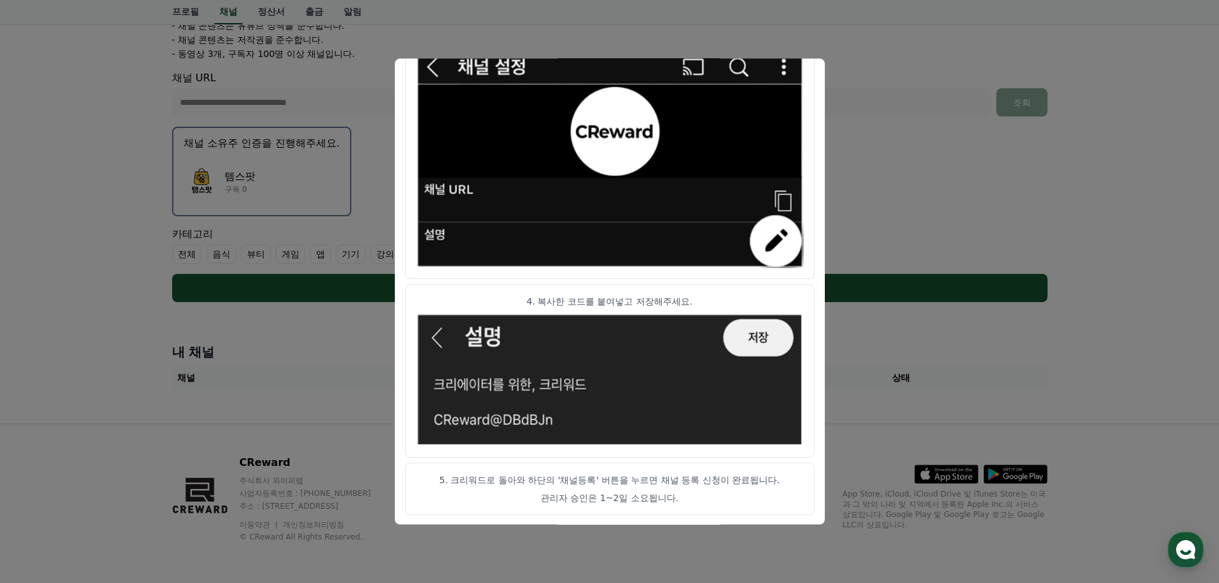
click at [744, 332] on img "modal" at bounding box center [610, 380] width 388 height 134
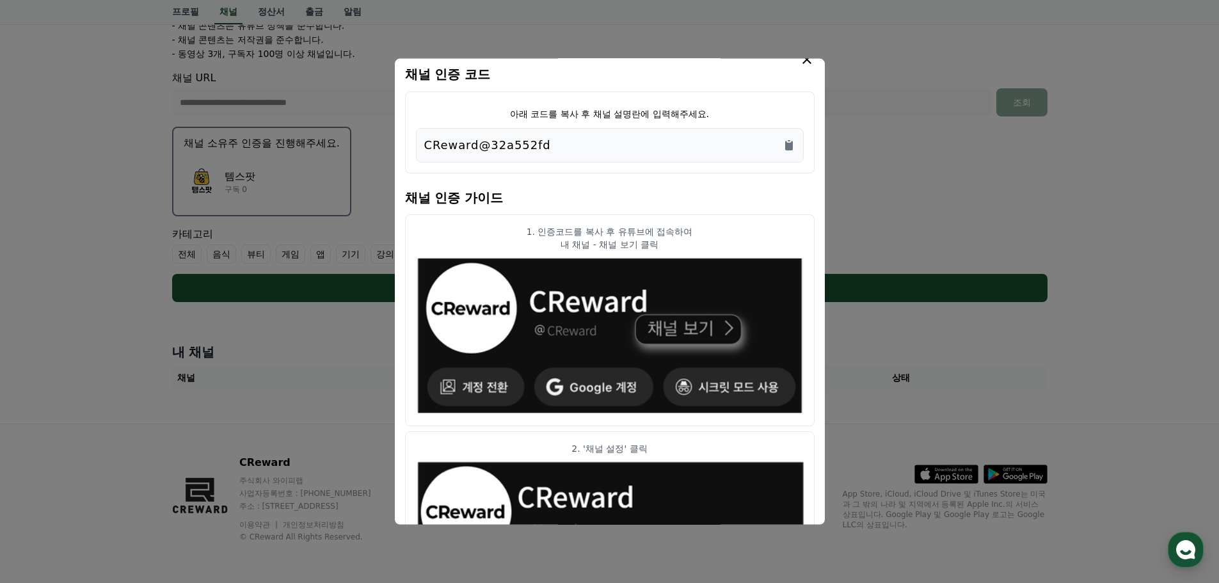
scroll to position [0, 0]
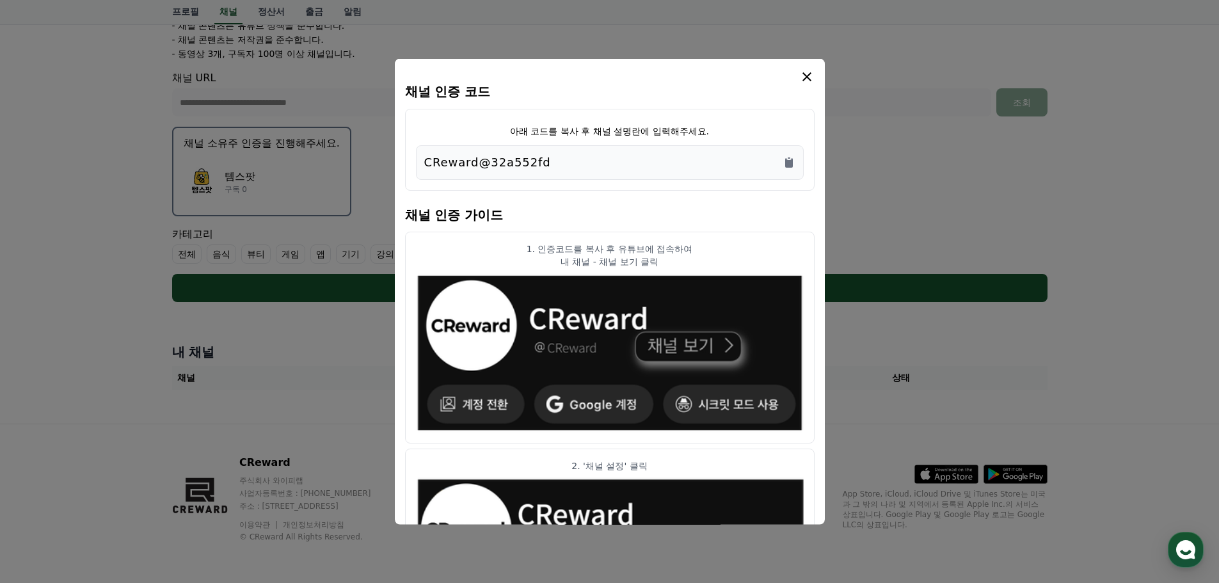
click at [806, 73] on icon "modal" at bounding box center [807, 75] width 15 height 15
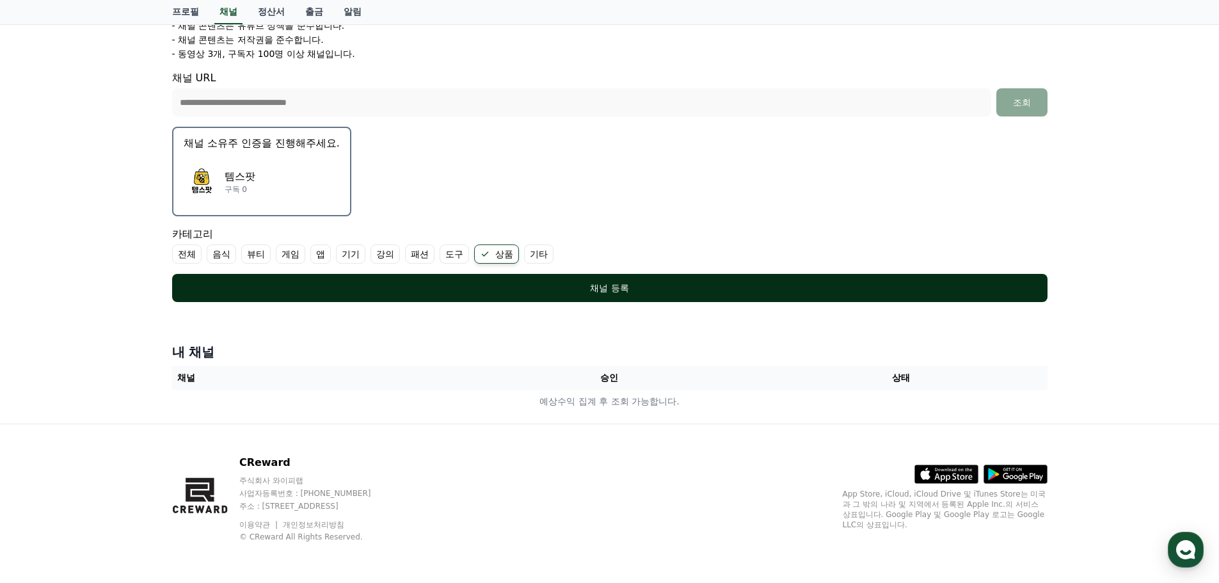
click at [642, 278] on button "채널 등록" at bounding box center [610, 288] width 876 height 28
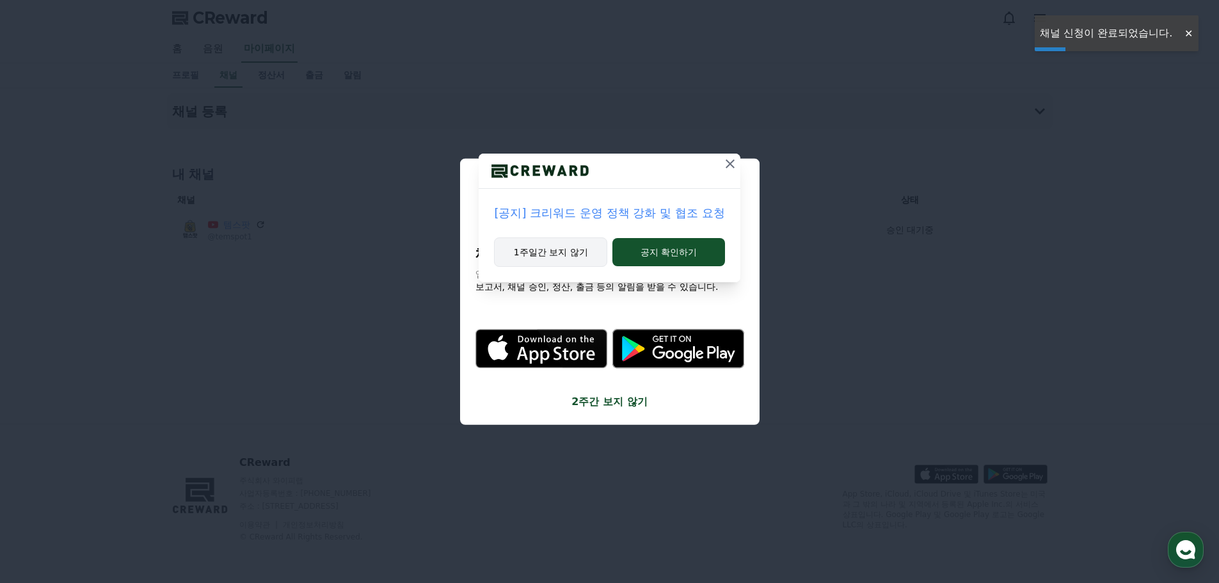
drag, startPoint x: 572, startPoint y: 246, endPoint x: 605, endPoint y: 243, distance: 32.8
click at [572, 246] on button "1주일간 보지 않기" at bounding box center [550, 251] width 113 height 29
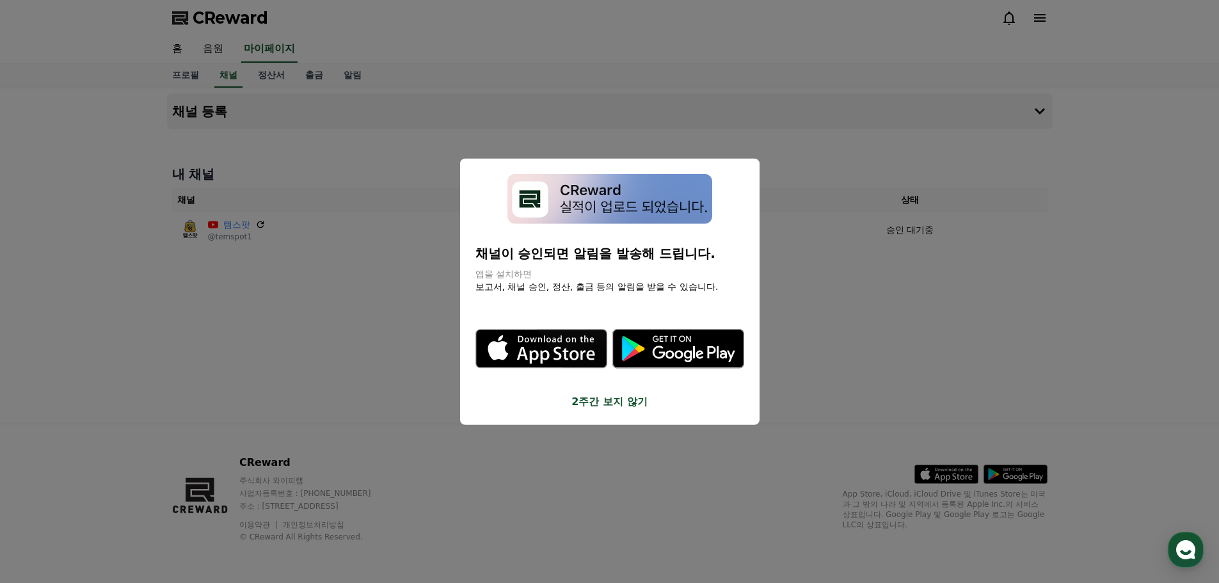
click at [633, 402] on button "2주간 보지 않기" at bounding box center [610, 401] width 269 height 15
